Goal: Book appointment/travel/reservation

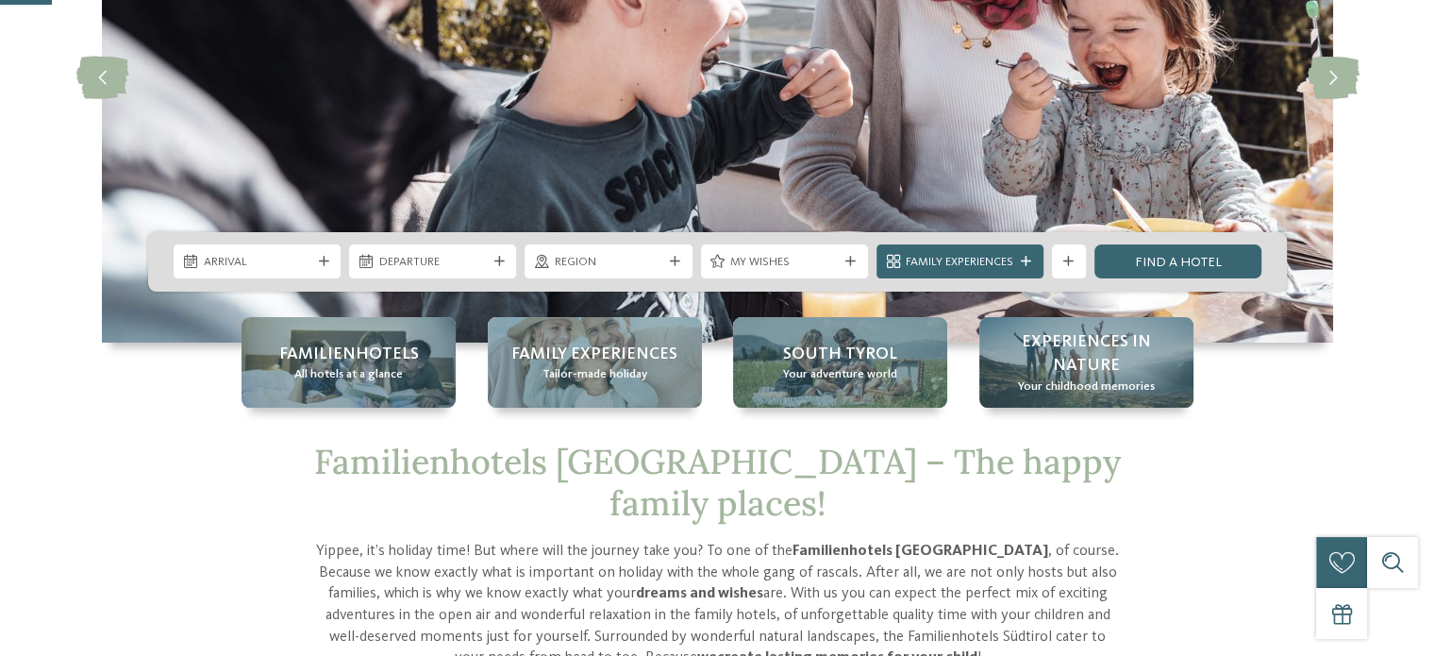
scroll to position [272, 0]
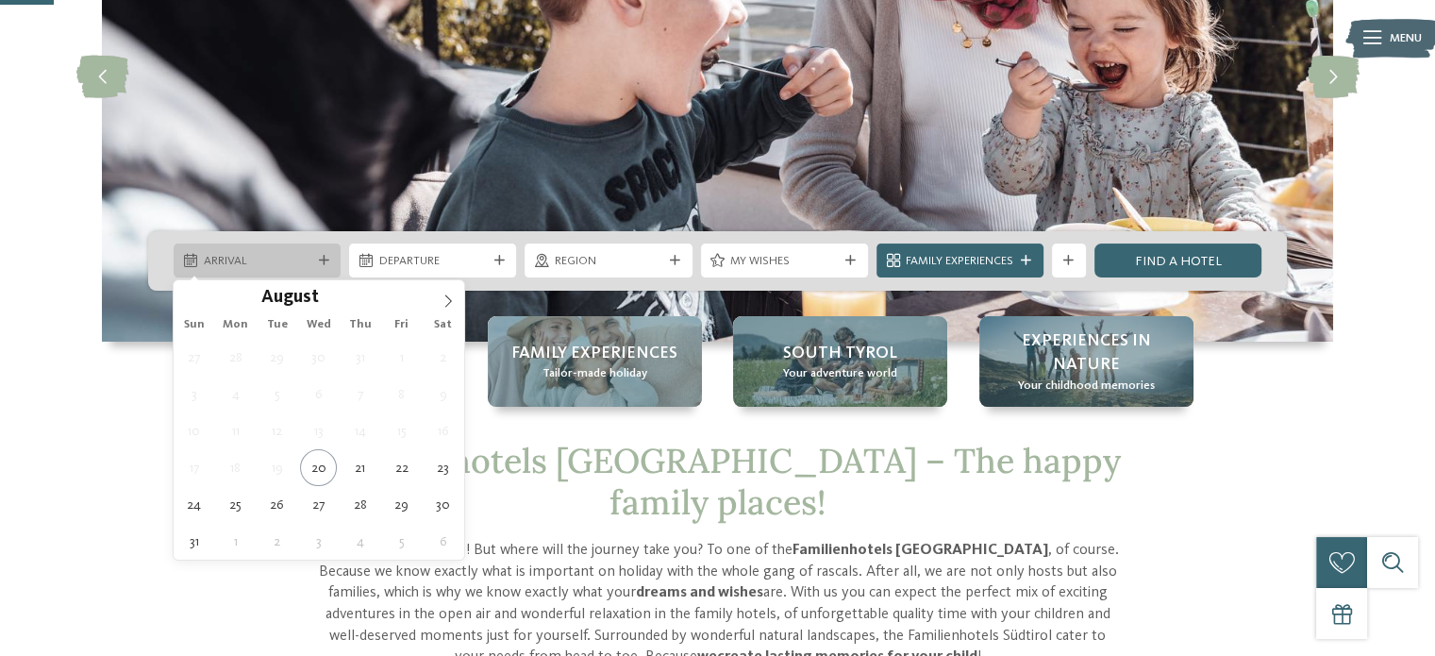
click at [308, 248] on div "Arrival" at bounding box center [257, 260] width 167 height 34
type div "[DATE]"
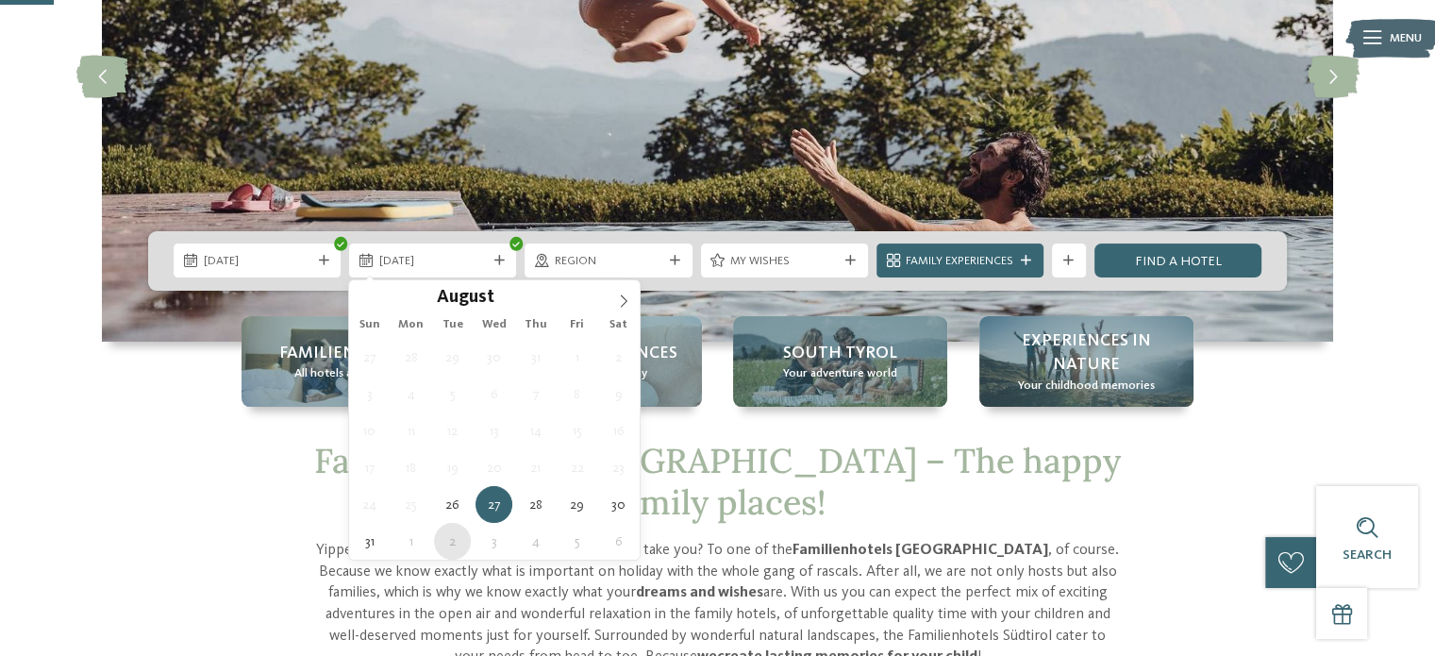
type div "[DATE]"
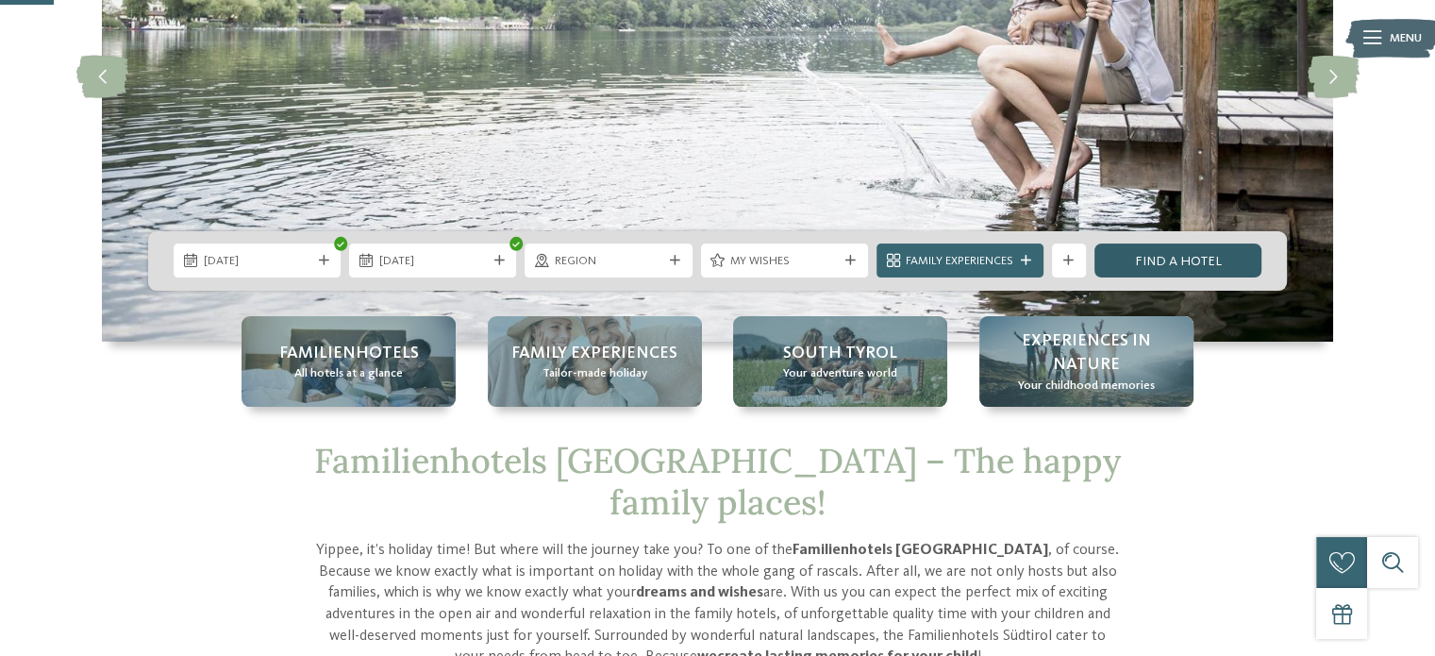
click at [1144, 266] on link "Find a hotel" at bounding box center [1177, 260] width 167 height 34
